Goal: Task Accomplishment & Management: Use online tool/utility

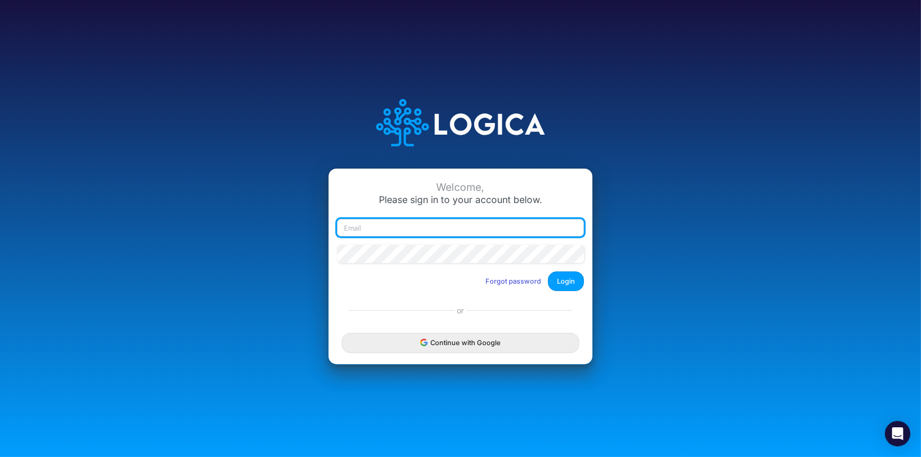
click at [418, 220] on input "email" at bounding box center [460, 228] width 247 height 18
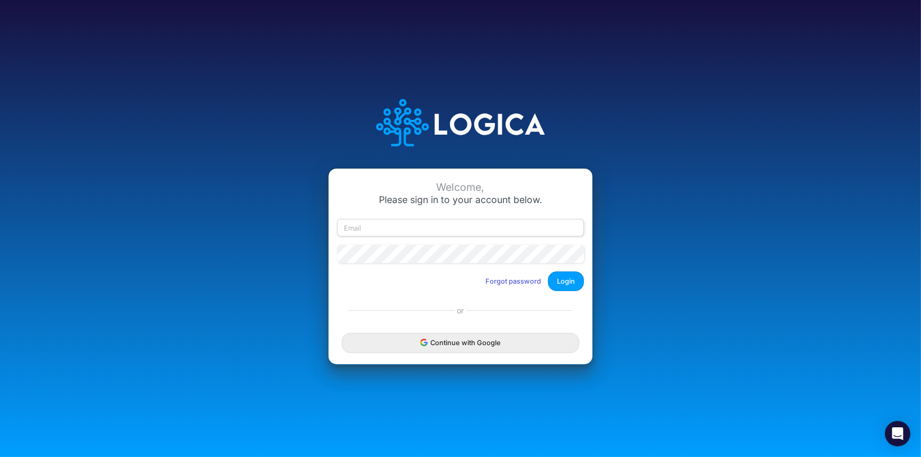
click at [394, 229] on input "email" at bounding box center [460, 228] width 247 height 18
click at [421, 226] on input "[PERSON_NAME][EMAIL_ADDRESS][PERSON_NAME][DOMAIN_NAME]" at bounding box center [460, 228] width 247 height 18
type input "[PERSON_NAME][EMAIL_ADDRESS][PERSON_NAME][DOMAIN_NAME]"
click at [565, 284] on button "Login" at bounding box center [566, 281] width 36 height 20
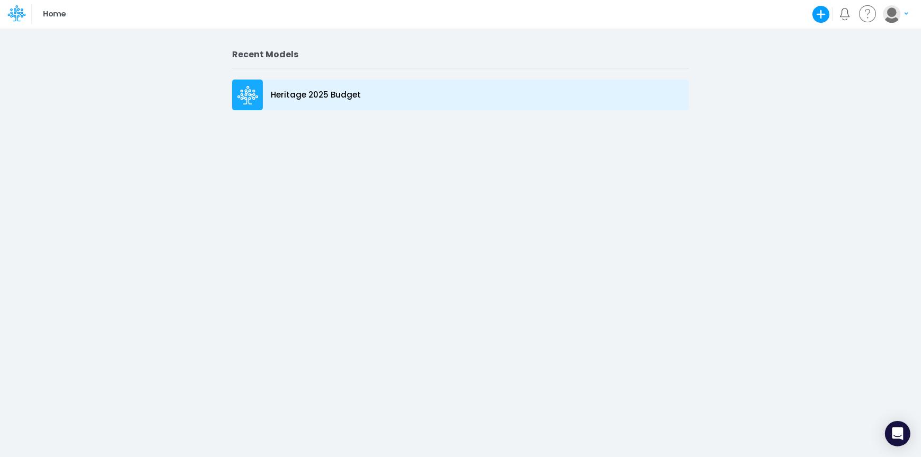
click at [296, 96] on p "Heritage 2025 Budget" at bounding box center [316, 95] width 90 height 12
